Goal: Check status: Check status

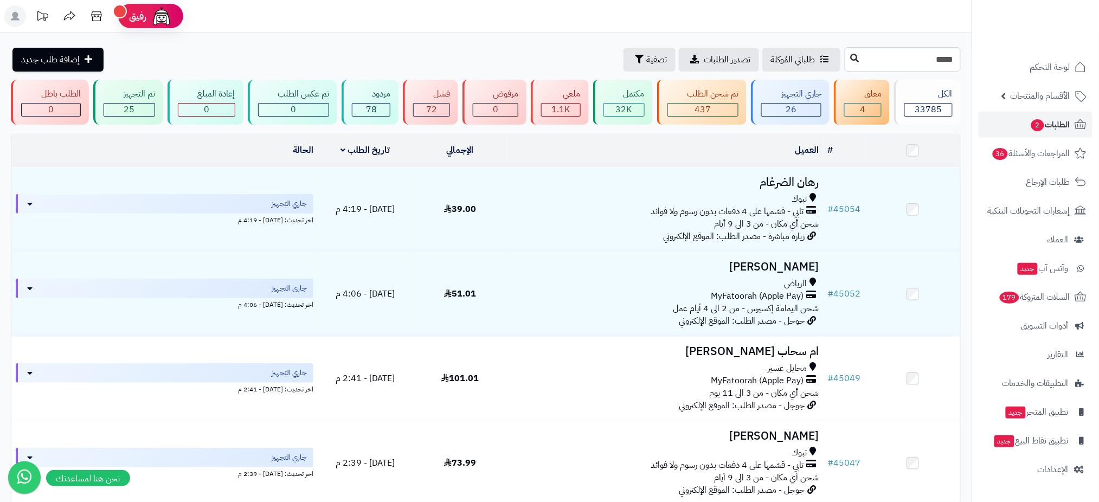
type input "*****"
click at [847, 53] on button at bounding box center [855, 58] width 16 height 21
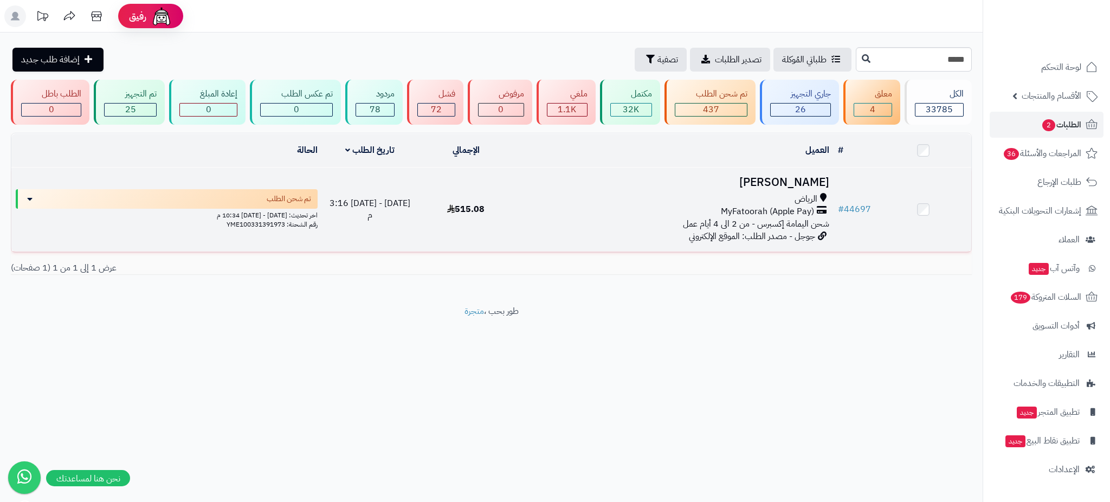
click at [788, 179] on h3 "[PERSON_NAME]" at bounding box center [673, 182] width 311 height 12
